Goal: Task Accomplishment & Management: Manage account settings

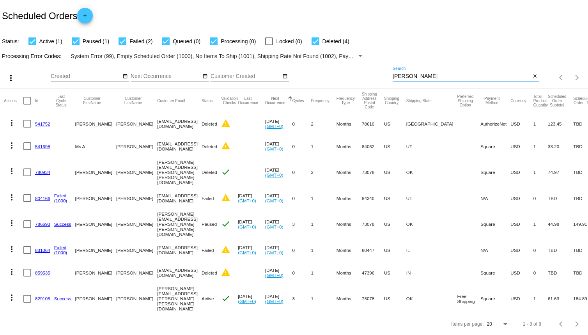
drag, startPoint x: 410, startPoint y: 73, endPoint x: 390, endPoint y: 75, distance: 20.7
click at [390, 75] on div "more_vert Aug Jan Feb Mar [DATE]" at bounding box center [294, 75] width 588 height 28
type input "[PERSON_NAME]"
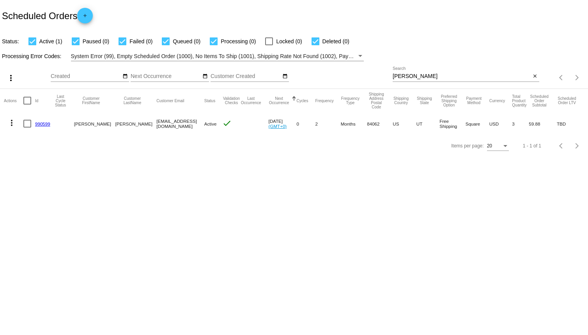
click at [46, 124] on link "990599" at bounding box center [42, 123] width 15 height 5
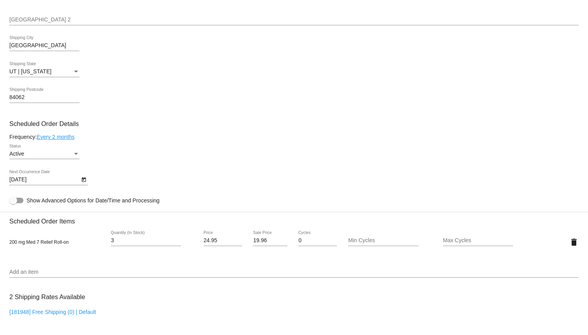
scroll to position [272, 0]
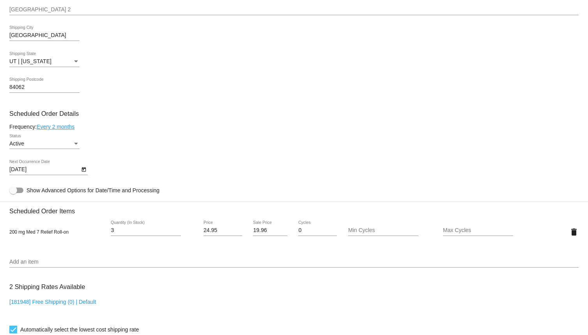
click at [56, 144] on div "Active" at bounding box center [40, 144] width 63 height 6
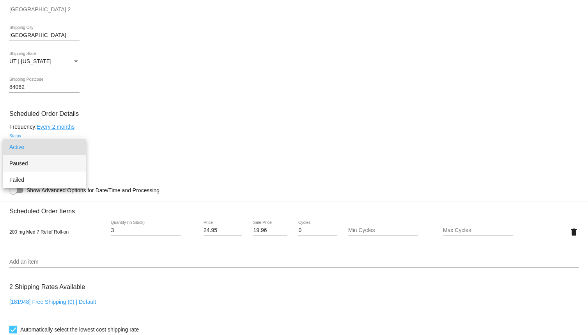
click at [52, 166] on span "Paused" at bounding box center [44, 163] width 70 height 16
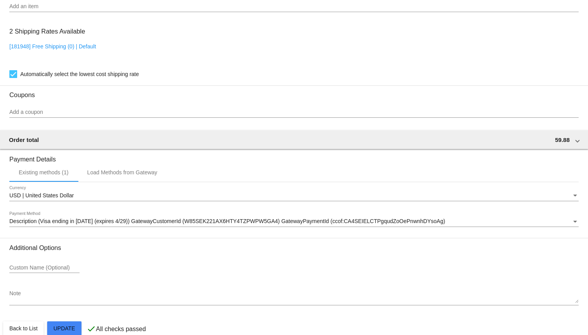
scroll to position [545, 0]
